Goal: Information Seeking & Learning: Learn about a topic

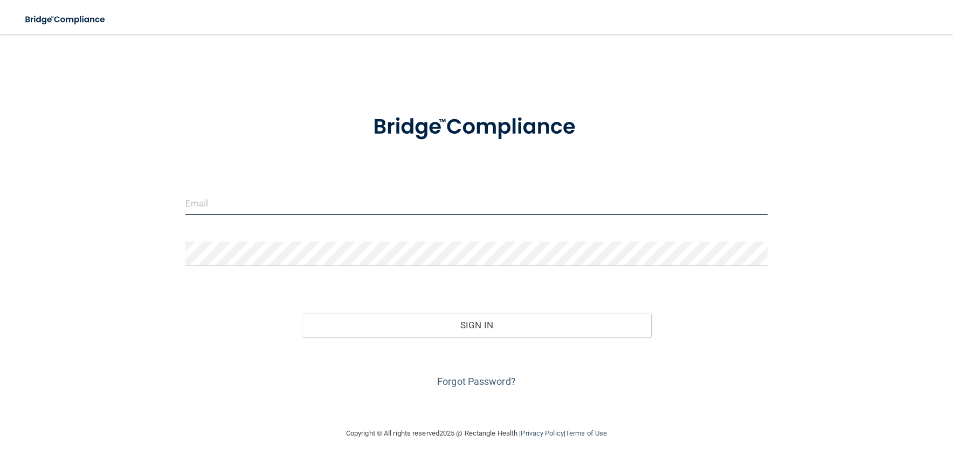
click at [346, 194] on input "email" at bounding box center [476, 203] width 582 height 24
type input "[EMAIL_ADDRESS][DOMAIN_NAME]"
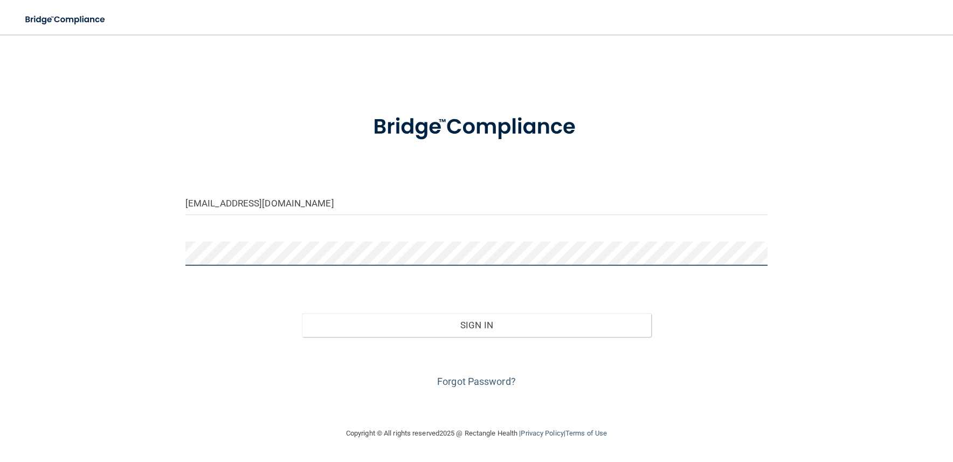
click at [302, 313] on button "Sign In" at bounding box center [476, 325] width 349 height 24
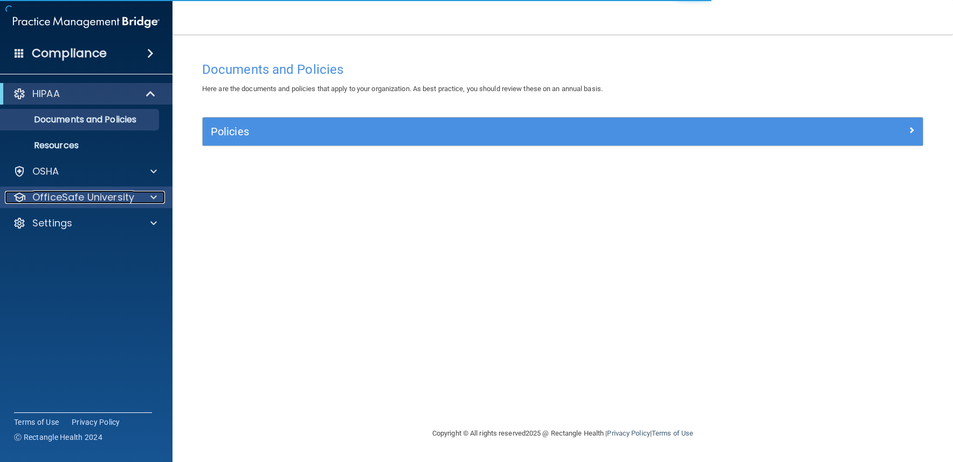
click at [91, 196] on p "OfficeSafe University" at bounding box center [83, 197] width 102 height 13
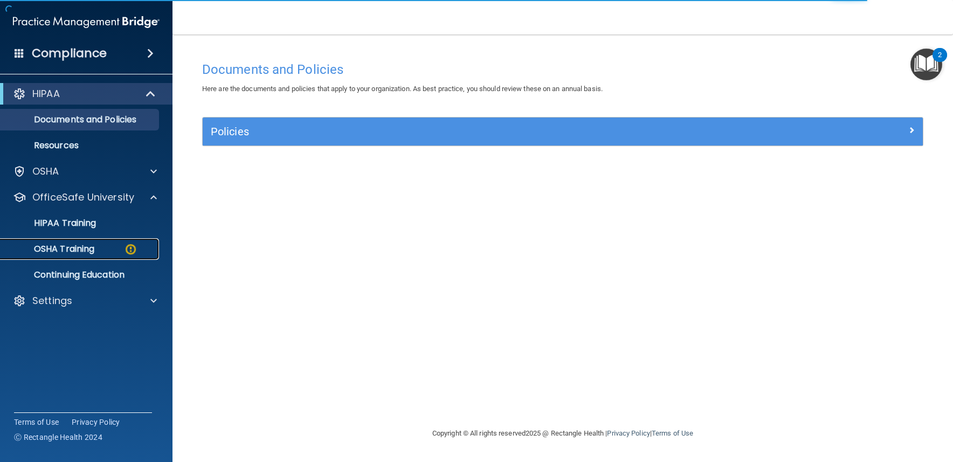
click at [86, 246] on p "OSHA Training" at bounding box center [50, 249] width 87 height 11
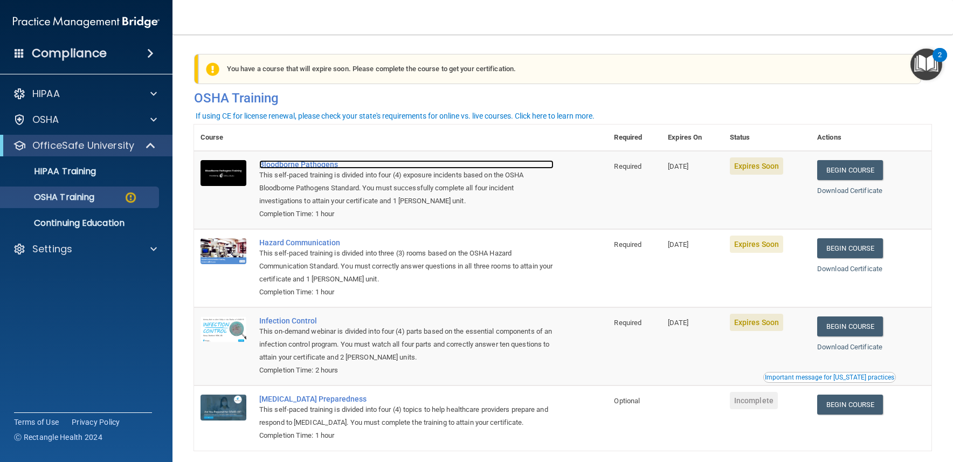
click at [318, 167] on div "Bloodborne Pathogens" at bounding box center [406, 164] width 294 height 9
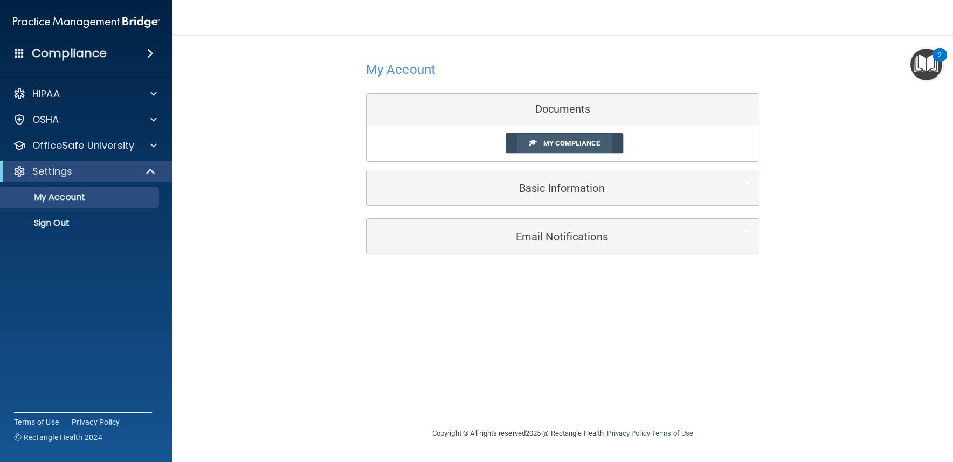
click at [560, 142] on span "My Compliance" at bounding box center [571, 143] width 57 height 8
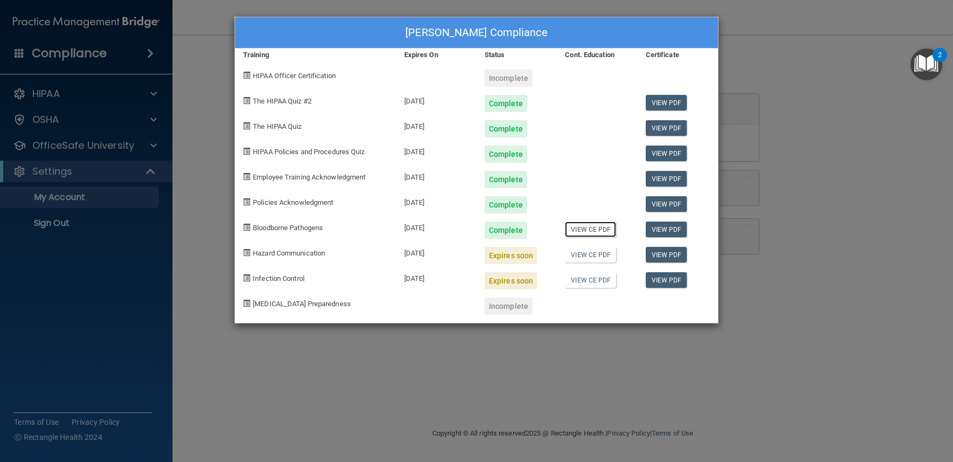
click at [591, 227] on link "View CE PDF" at bounding box center [590, 230] width 51 height 16
click at [215, 159] on div "Jovan Ortiz's Compliance Training Expires On Status Cont. Education Certificate…" at bounding box center [476, 231] width 953 height 462
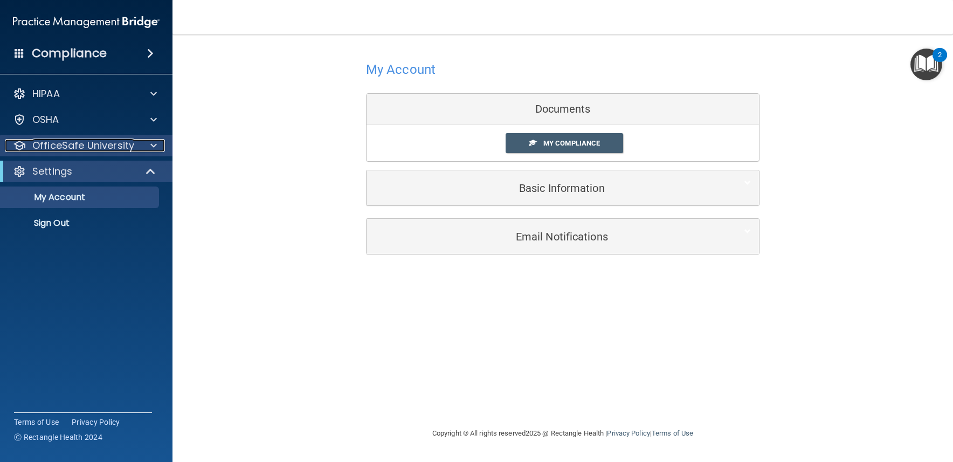
click at [115, 142] on p "OfficeSafe University" at bounding box center [83, 145] width 102 height 13
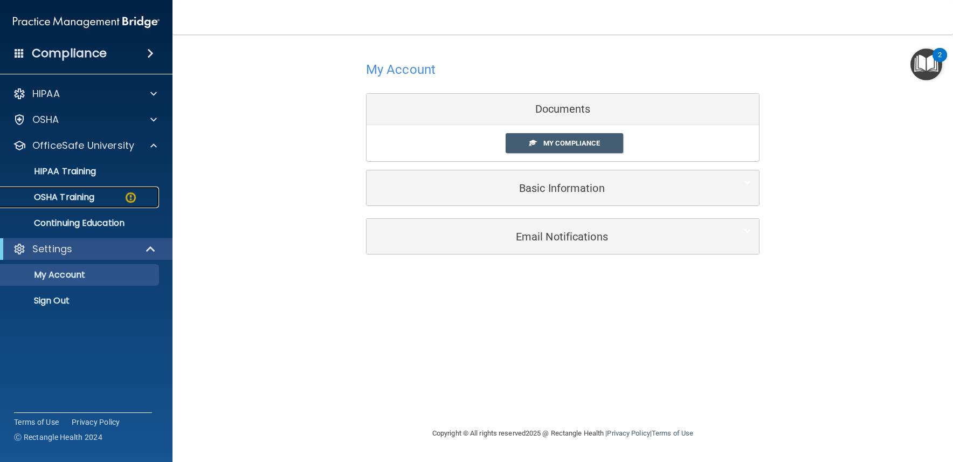
click at [85, 194] on p "OSHA Training" at bounding box center [50, 197] width 87 height 11
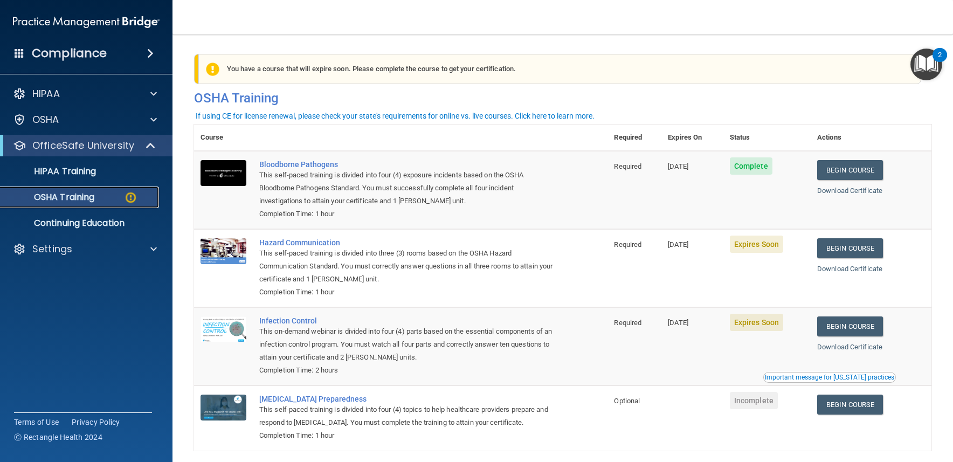
scroll to position [47, 0]
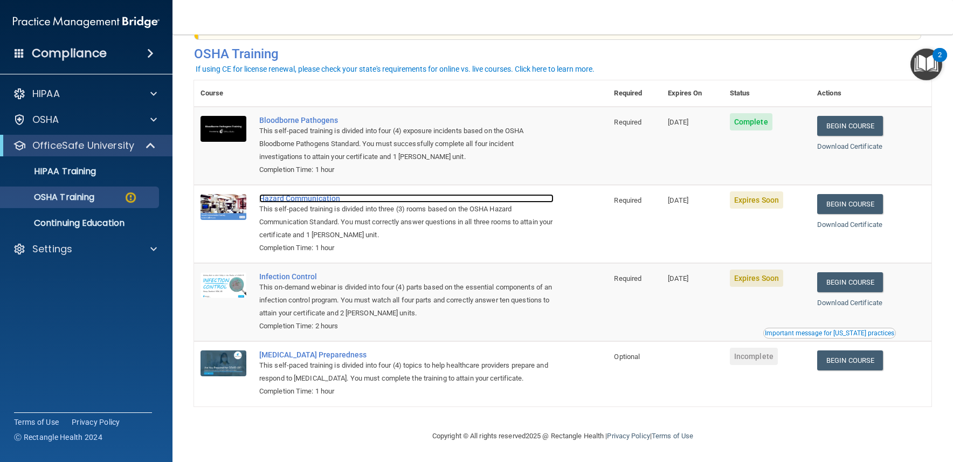
click at [321, 197] on div "Hazard Communication" at bounding box center [406, 198] width 294 height 9
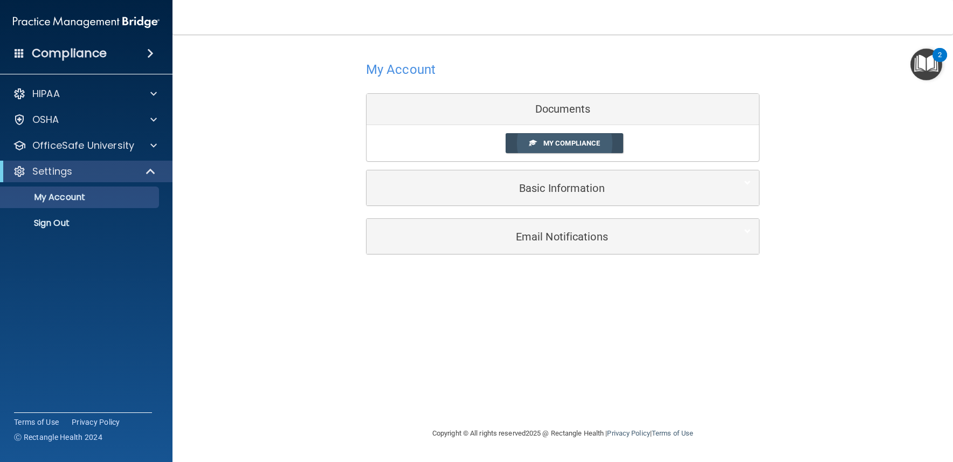
click at [527, 143] on link "My Compliance" at bounding box center [565, 143] width 118 height 20
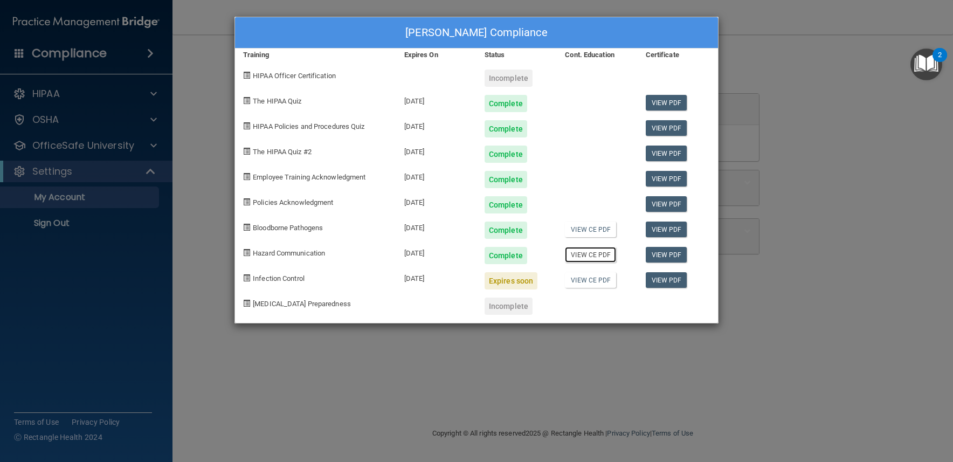
click at [583, 253] on link "View CE PDF" at bounding box center [590, 255] width 51 height 16
click at [195, 185] on div "Jovan Ortiz's Compliance Training Expires On Status Cont. Education Certificate…" at bounding box center [476, 231] width 953 height 462
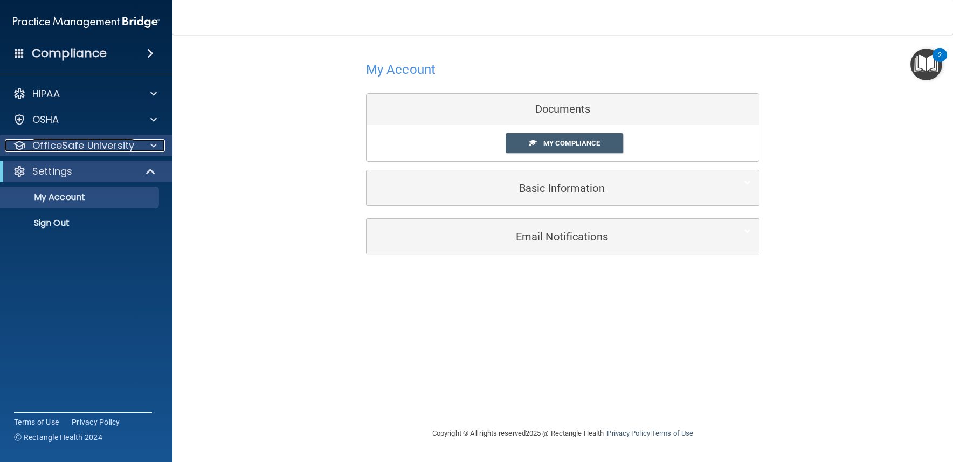
click at [115, 147] on p "OfficeSafe University" at bounding box center [83, 145] width 102 height 13
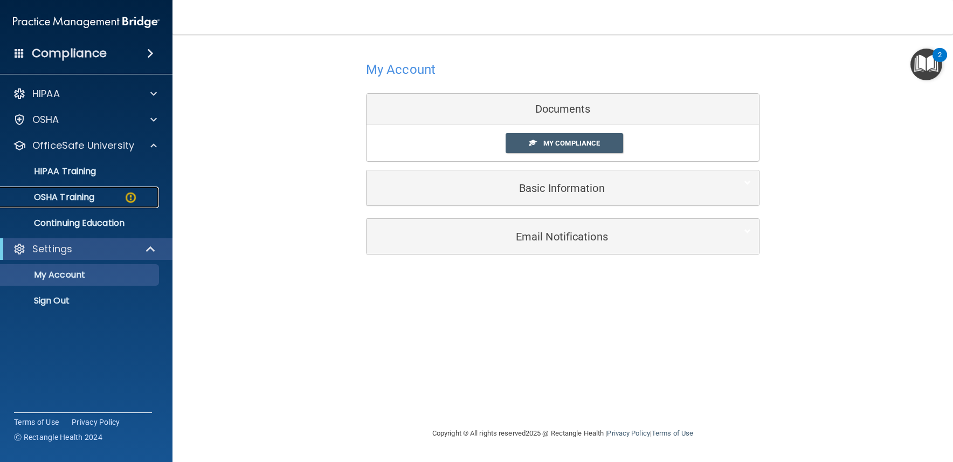
click at [89, 196] on p "OSHA Training" at bounding box center [50, 197] width 87 height 11
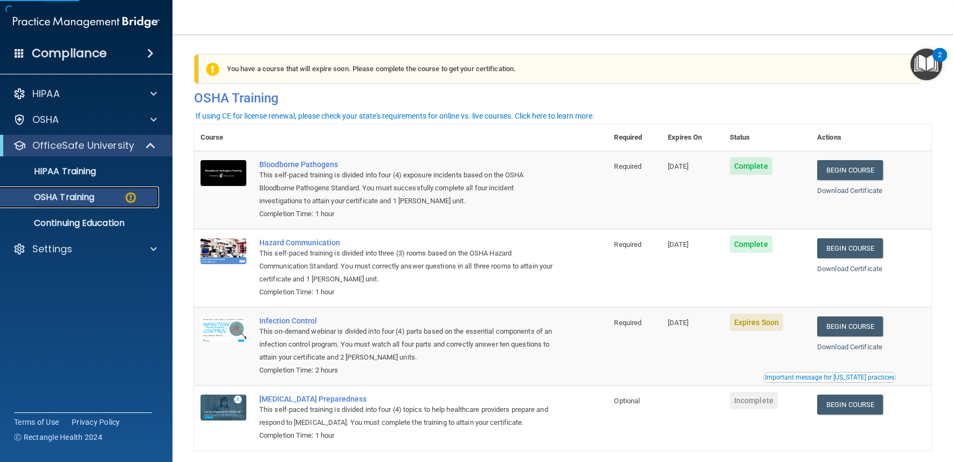
scroll to position [47, 0]
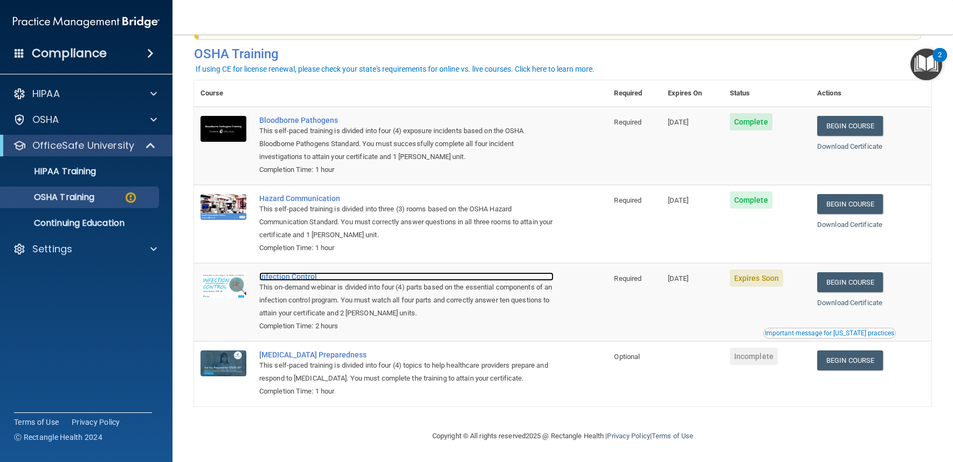
click at [305, 277] on div "Infection Control" at bounding box center [406, 276] width 294 height 9
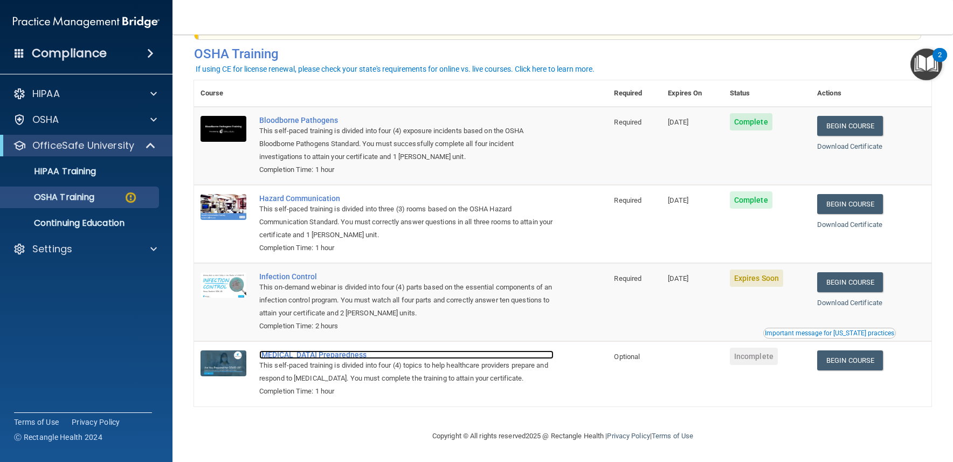
click at [313, 355] on div "COVID-19 Preparedness" at bounding box center [406, 354] width 294 height 9
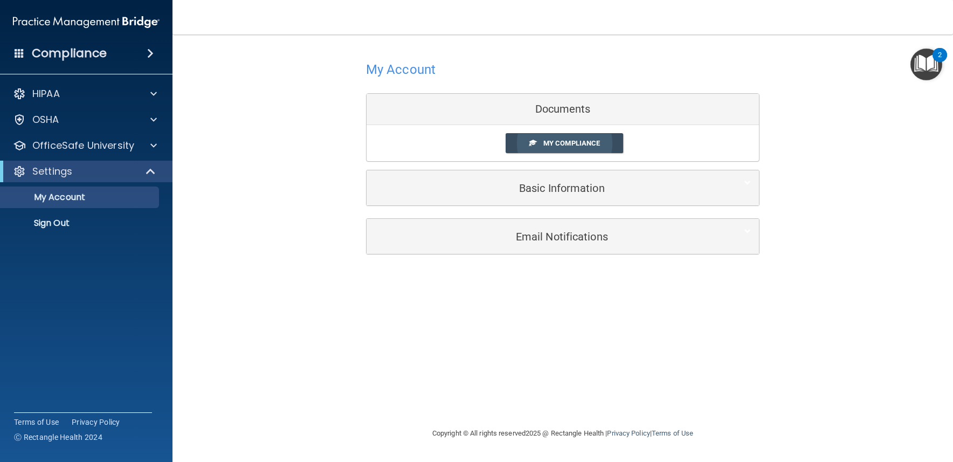
click at [540, 147] on link "My Compliance" at bounding box center [565, 143] width 118 height 20
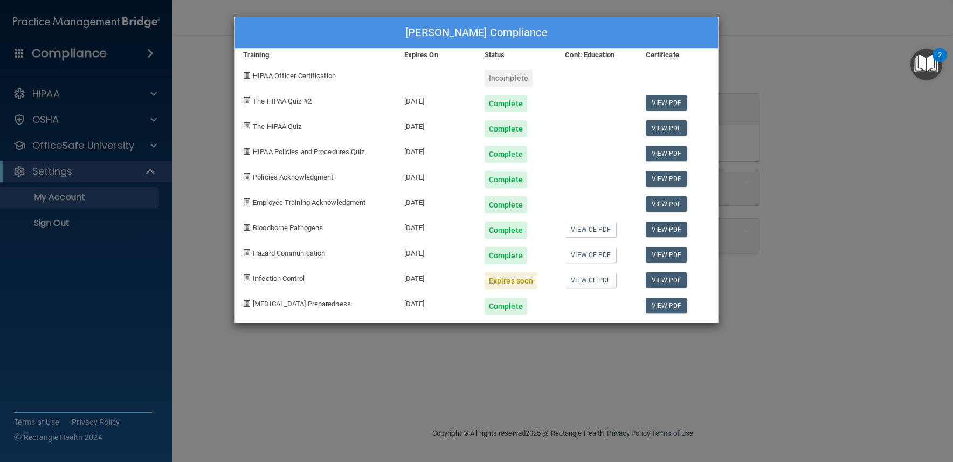
click at [589, 302] on div at bounding box center [597, 301] width 80 height 25
click at [662, 306] on link "View PDF" at bounding box center [667, 306] width 42 height 16
click at [217, 229] on div "Jovan Ortiz's Compliance Training Expires On Status Cont. Education Certificate…" at bounding box center [476, 231] width 953 height 462
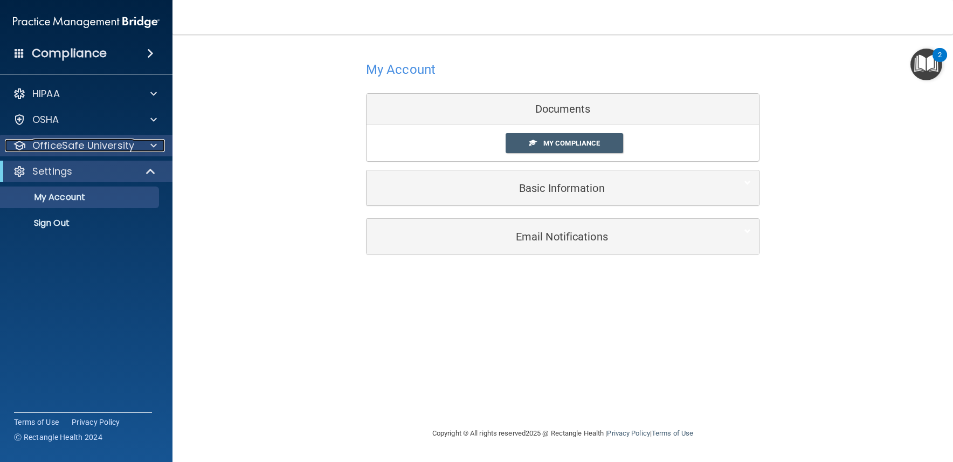
click at [126, 145] on p "OfficeSafe University" at bounding box center [83, 145] width 102 height 13
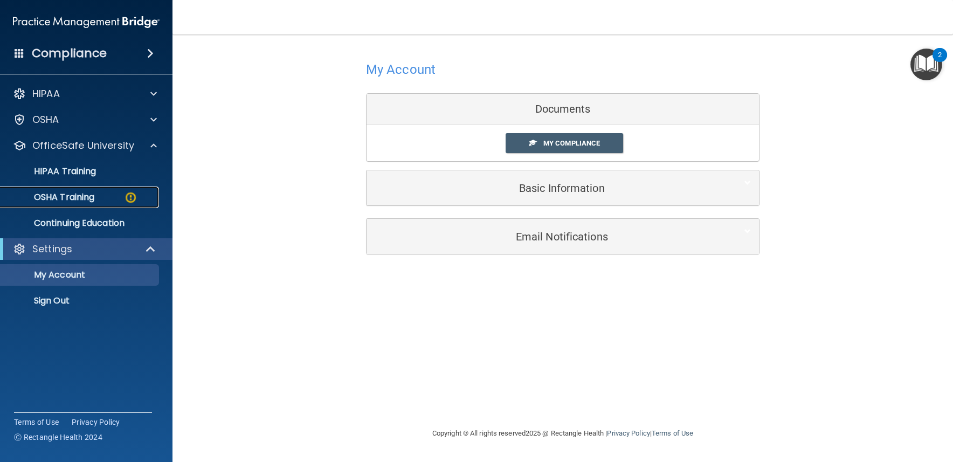
click at [86, 196] on p "OSHA Training" at bounding box center [50, 197] width 87 height 11
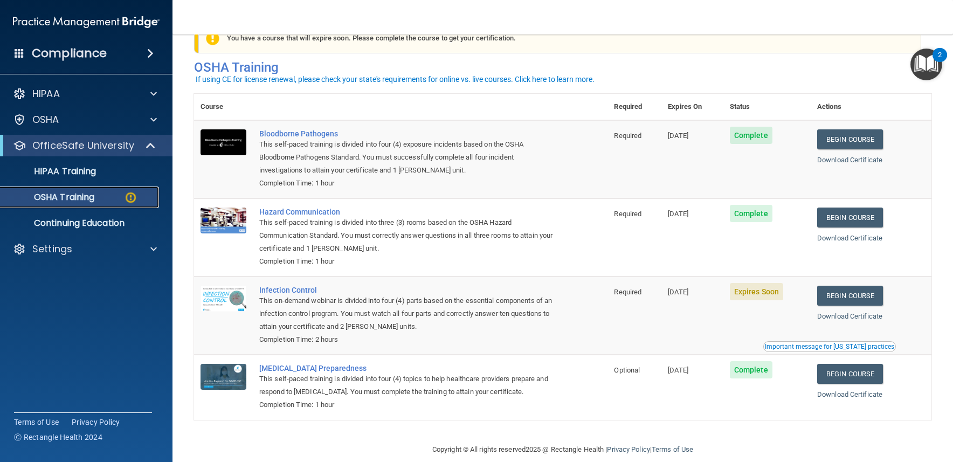
scroll to position [47, 0]
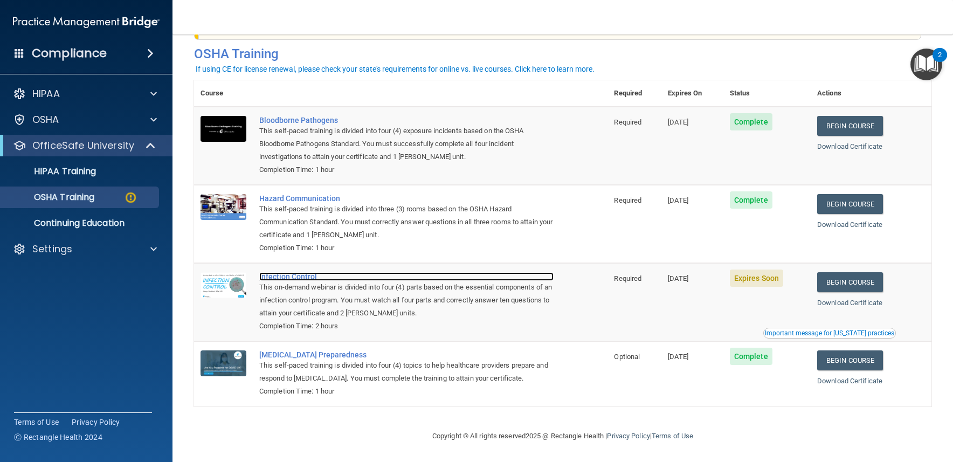
click at [307, 274] on div "Infection Control" at bounding box center [406, 276] width 294 height 9
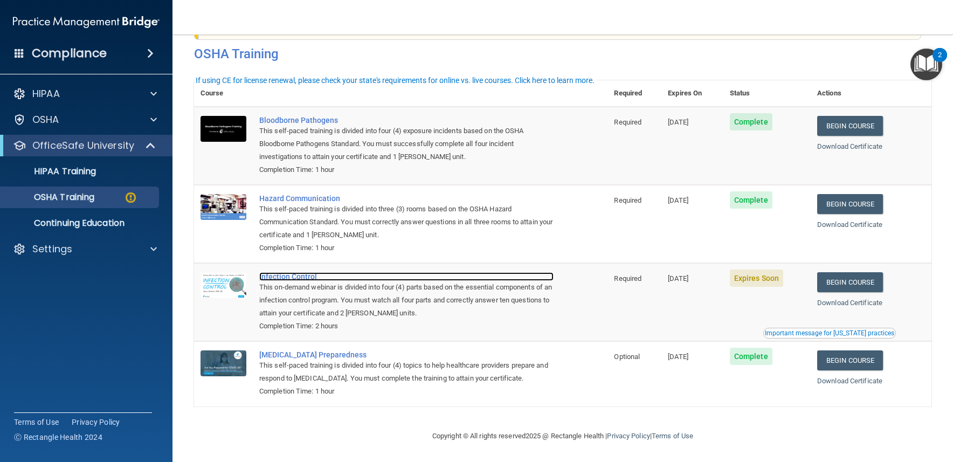
scroll to position [0, 0]
